Goal: Communication & Community: Connect with others

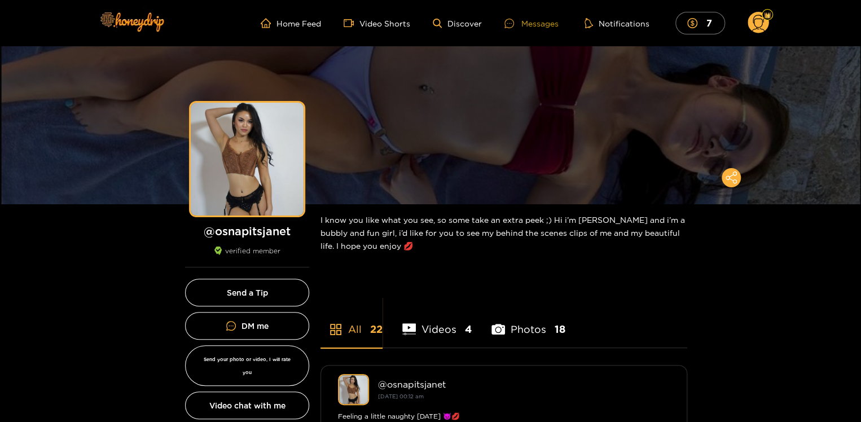
click at [528, 24] on div "Messages" at bounding box center [531, 23] width 54 height 13
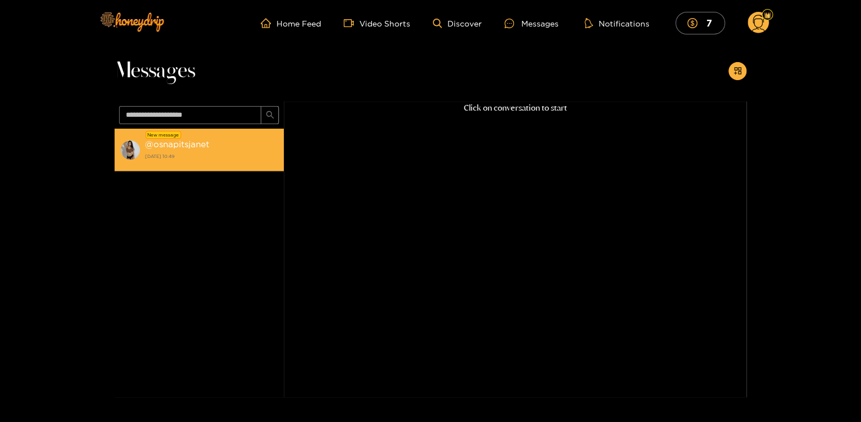
click at [169, 137] on div "New message" at bounding box center [164, 135] width 36 height 8
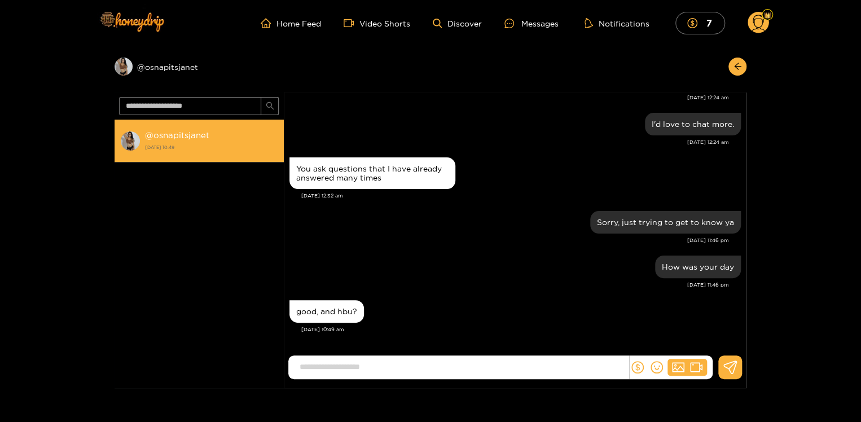
scroll to position [1271, 0]
click at [320, 370] on input at bounding box center [461, 367] width 335 height 19
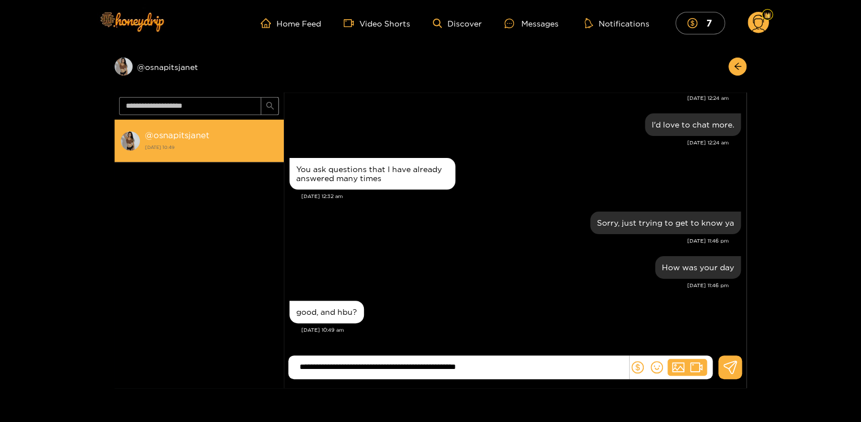
type input "**********"
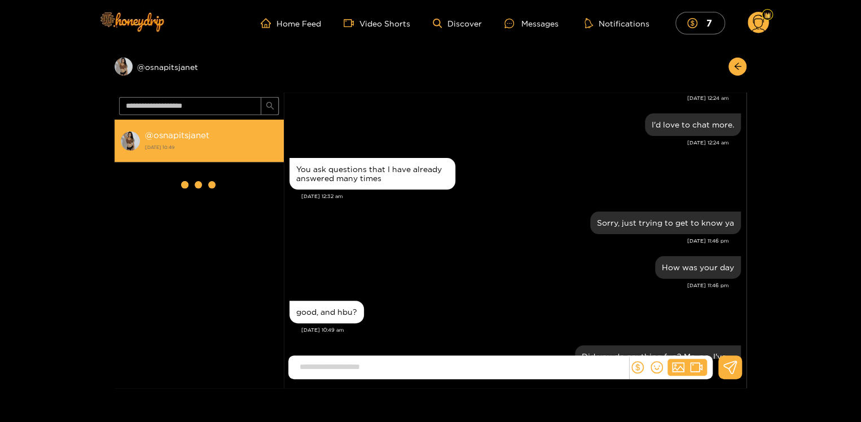
scroll to position [1325, 0]
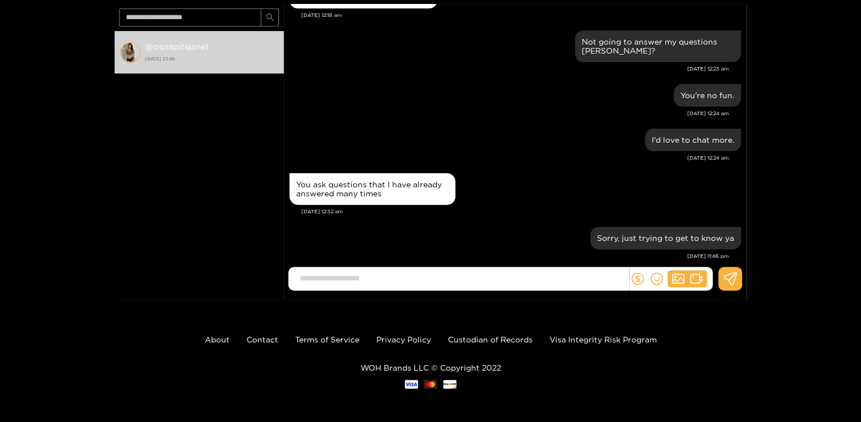
scroll to position [1289, 0]
